Goal: Information Seeking & Learning: Learn about a topic

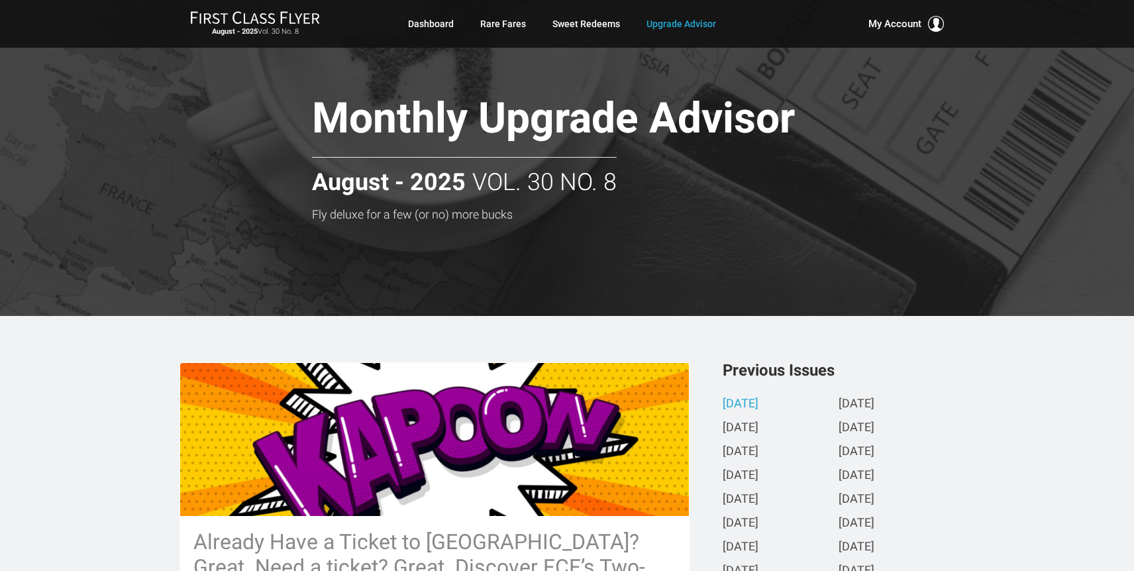
scroll to position [133, 0]
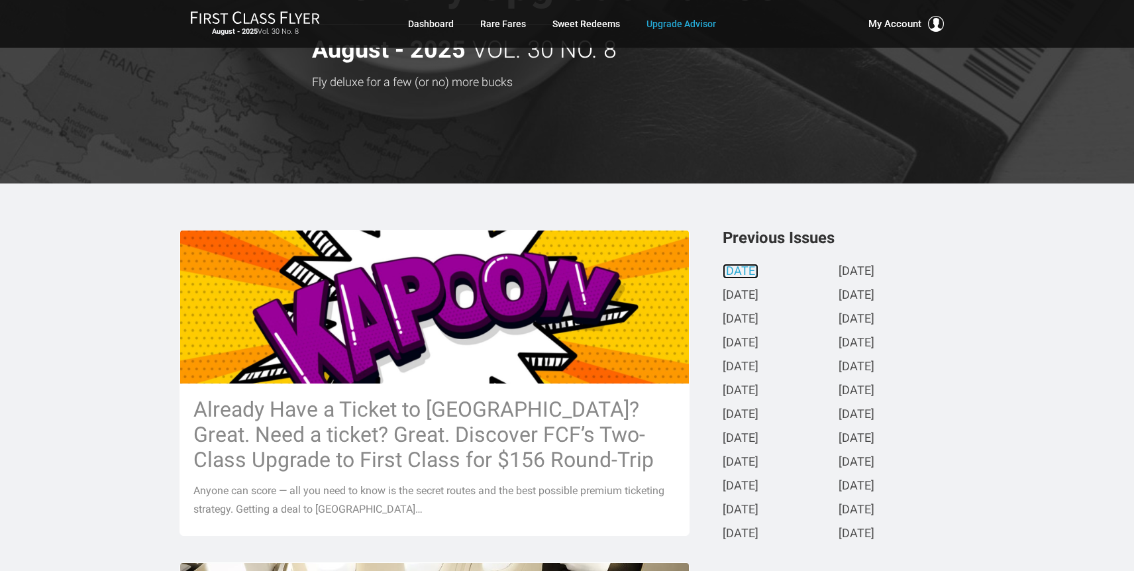
click at [759, 268] on link "[DATE]" at bounding box center [741, 272] width 36 height 14
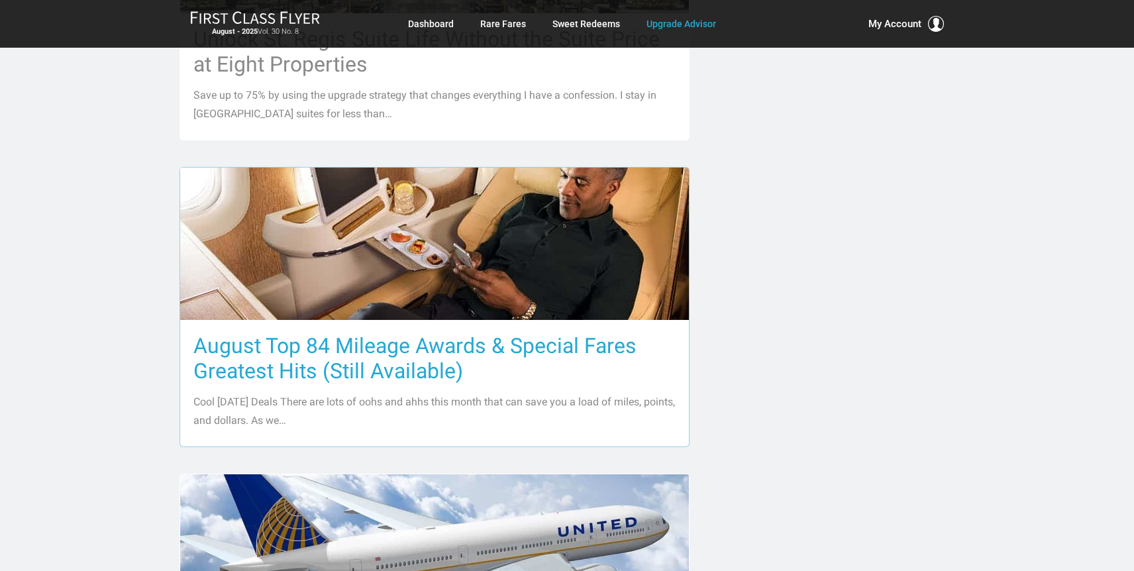
scroll to position [1458, 0]
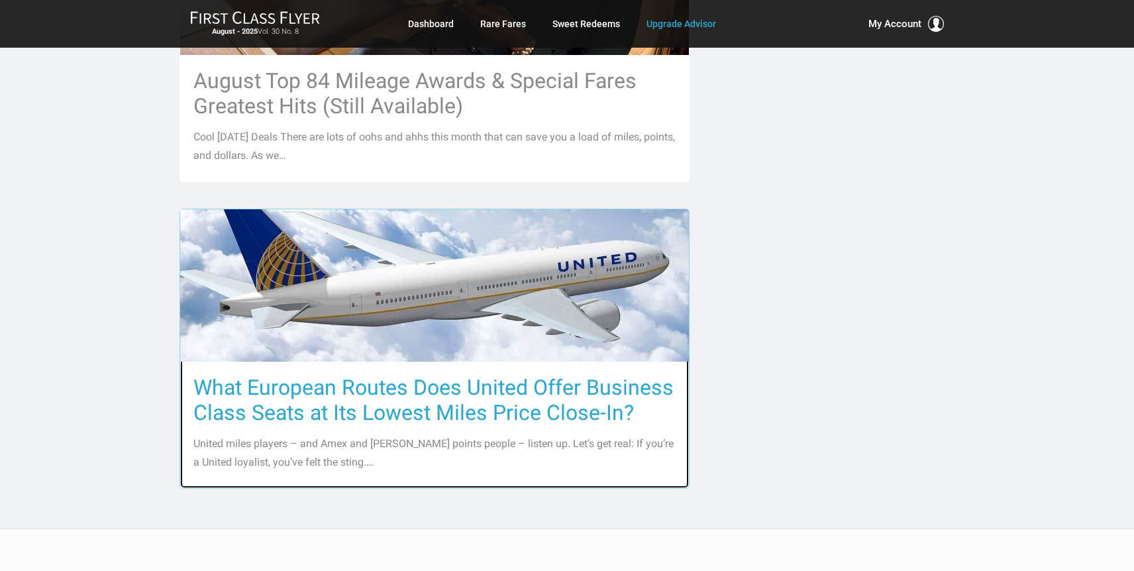
click at [457, 375] on h3 "What European Routes Does United Offer Business Class Seats at Its Lowest Miles…" at bounding box center [434, 400] width 482 height 50
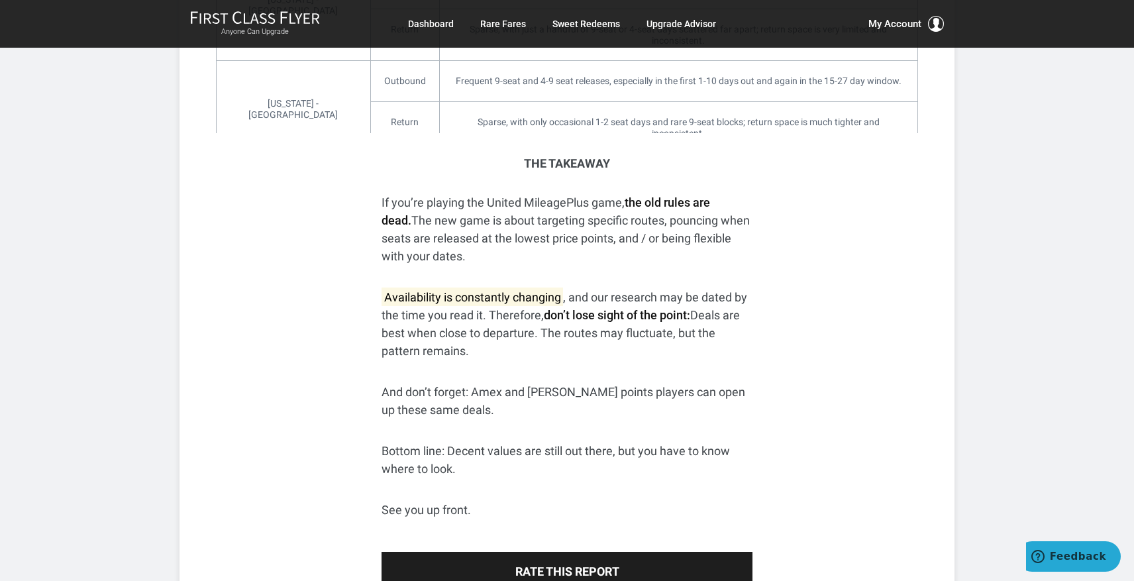
scroll to position [2385, 0]
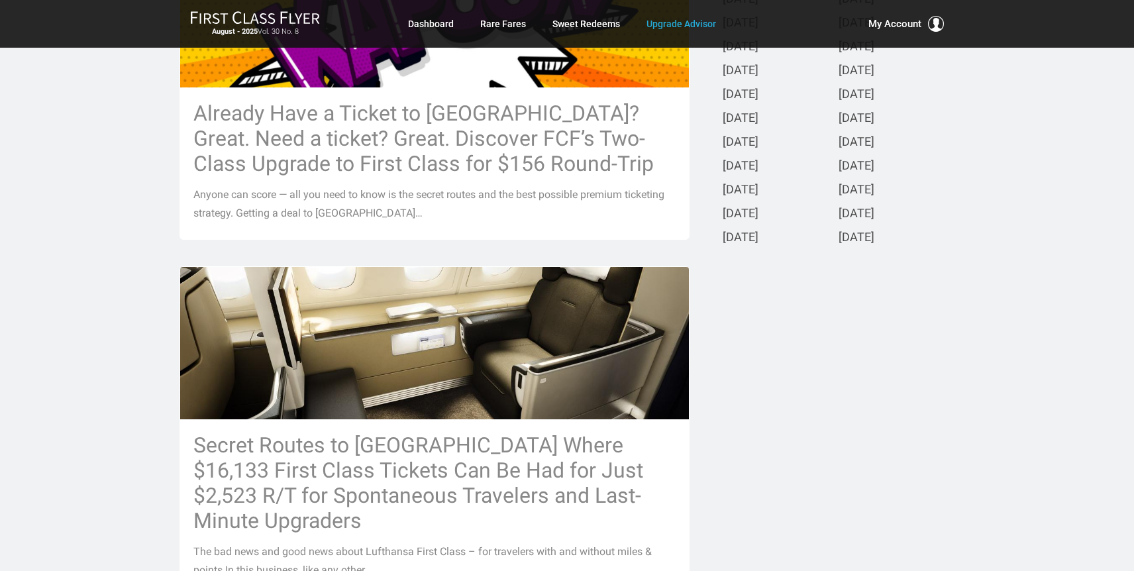
scroll to position [398, 0]
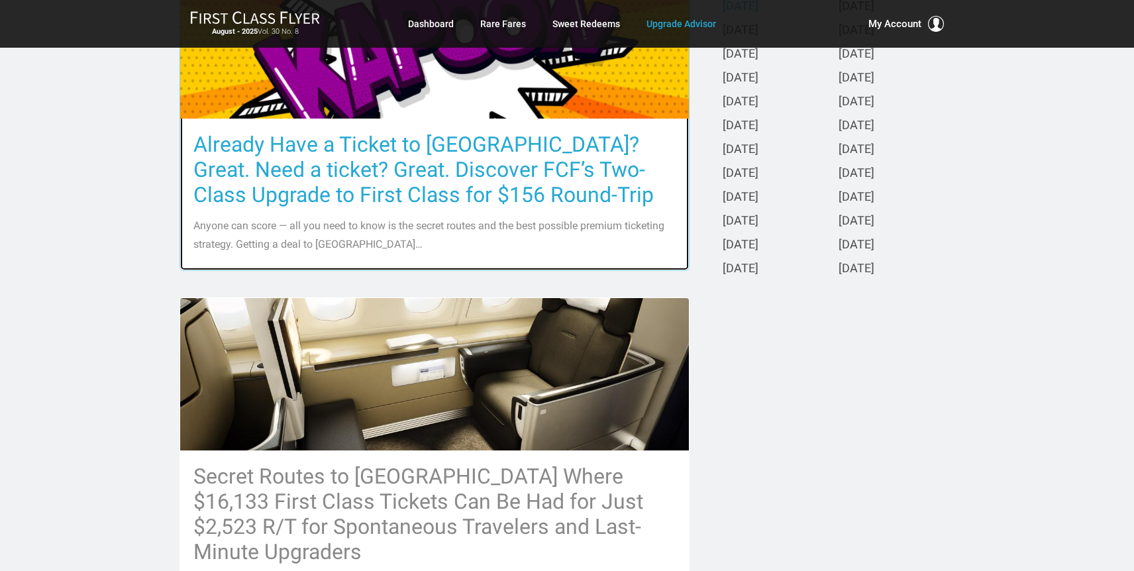
click at [474, 167] on h3 "Already Have a Ticket to [GEOGRAPHIC_DATA]? Great. Need a ticket? Great. Discov…" at bounding box center [434, 170] width 482 height 76
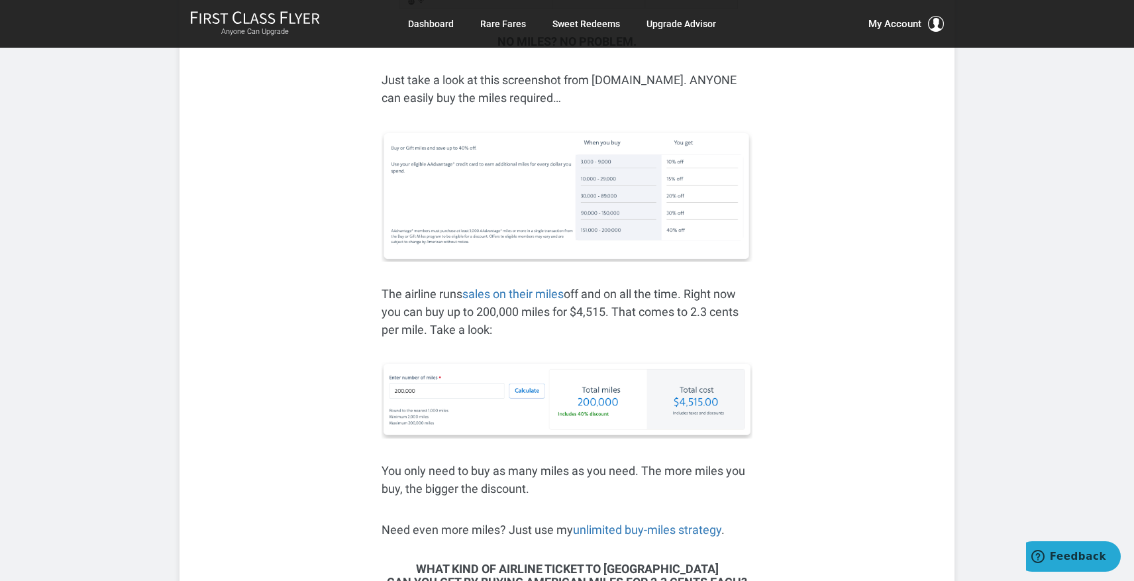
scroll to position [2650, 0]
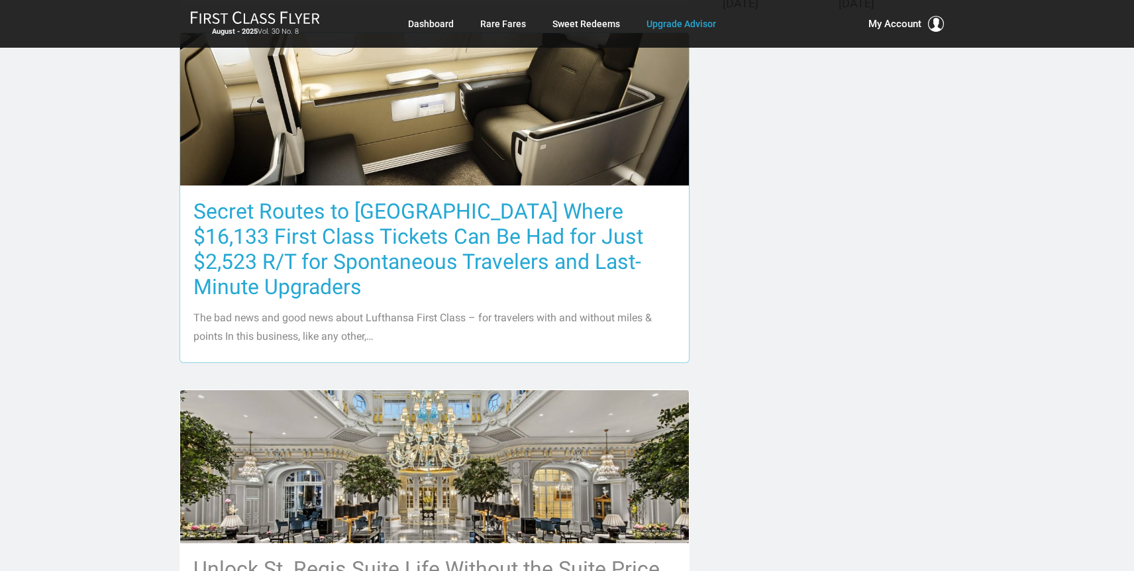
scroll to position [795, 0]
